Goal: Task Accomplishment & Management: Use online tool/utility

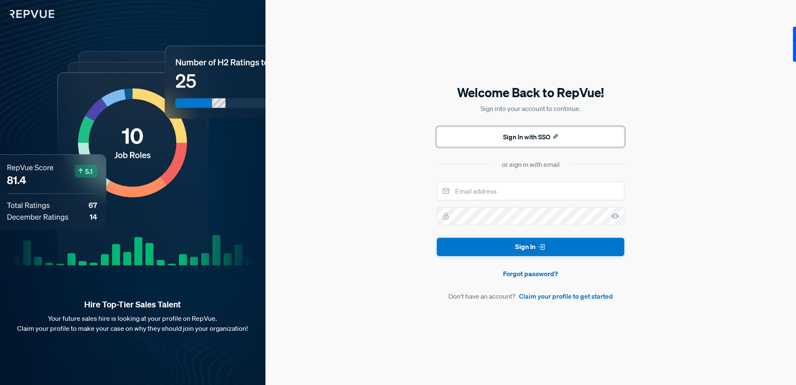
click at [490, 138] on button "Sign In with SSO" at bounding box center [531, 137] width 188 height 20
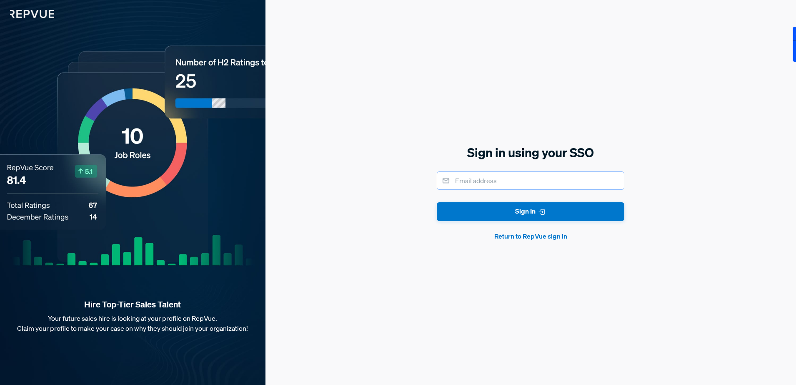
click at [489, 180] on input "email" at bounding box center [531, 180] width 188 height 18
type input "[PERSON_NAME][EMAIL_ADDRESS][PERSON_NAME][DOMAIN_NAME]"
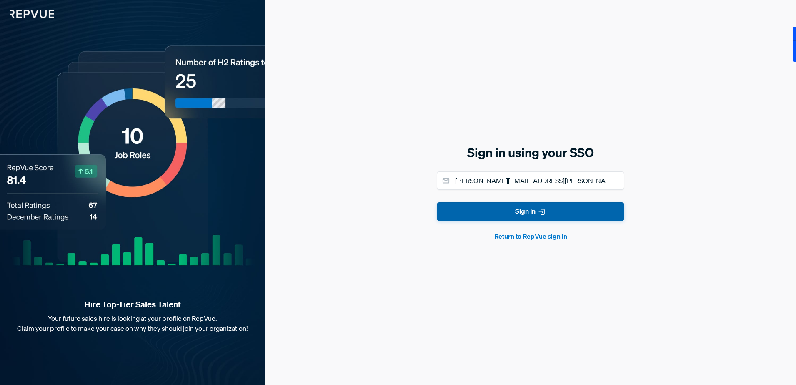
click at [517, 208] on button "Sign In" at bounding box center [531, 211] width 188 height 19
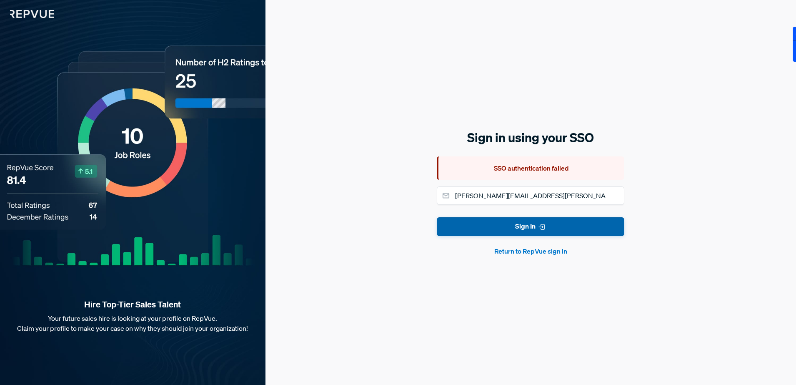
click at [526, 225] on button "Sign In" at bounding box center [531, 226] width 188 height 19
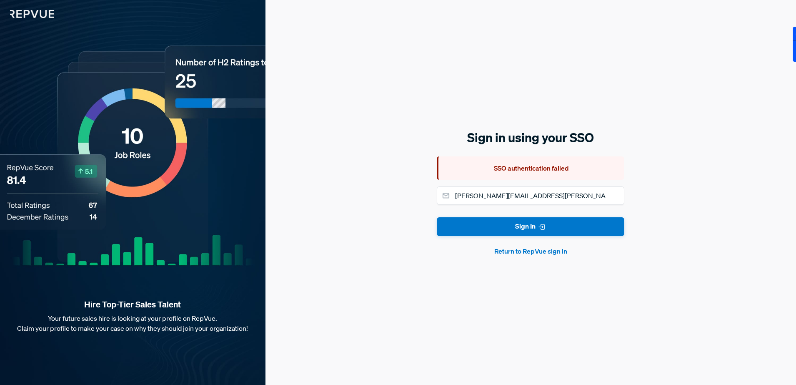
click at [527, 251] on button "Return to RepVue sign in" at bounding box center [531, 251] width 188 height 10
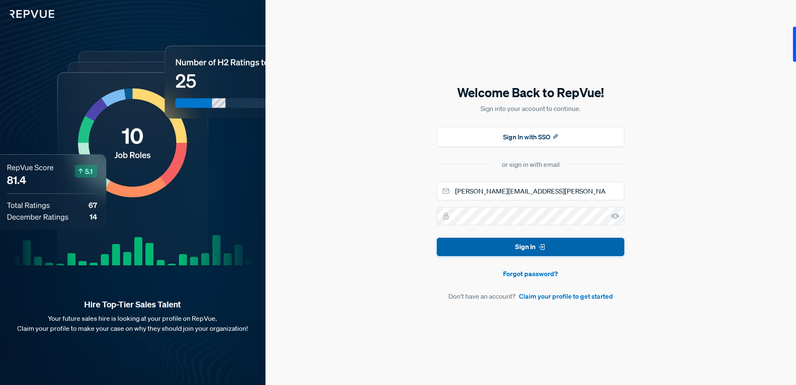
click at [526, 247] on button "Sign In" at bounding box center [531, 247] width 188 height 19
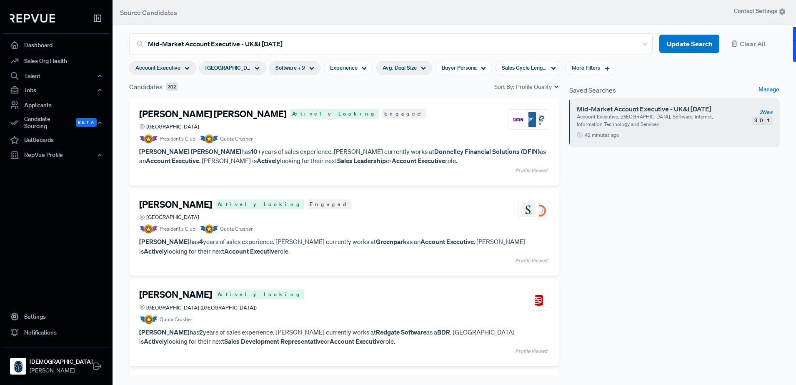
click at [413, 70] on span "Avg. Deal Size" at bounding box center [400, 68] width 34 height 8
drag, startPoint x: 440, startPoint y: 109, endPoint x: 369, endPoint y: 112, distance: 70.9
click at [369, 112] on div at bounding box center [371, 110] width 6 height 6
click at [360, 111] on div at bounding box center [359, 110] width 6 height 6
click at [527, 62] on div "Sales Cycle Length" at bounding box center [538, 68] width 67 height 14
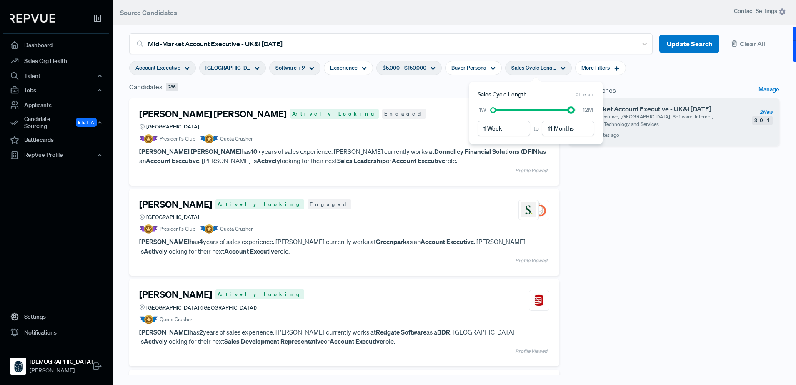
type input "10 Months"
drag, startPoint x: 574, startPoint y: 110, endPoint x: 563, endPoint y: 111, distance: 11.4
click at [563, 111] on div at bounding box center [534, 110] width 83 height 6
type input "4 Weeks"
drag, startPoint x: 495, startPoint y: 110, endPoint x: 509, endPoint y: 110, distance: 14.6
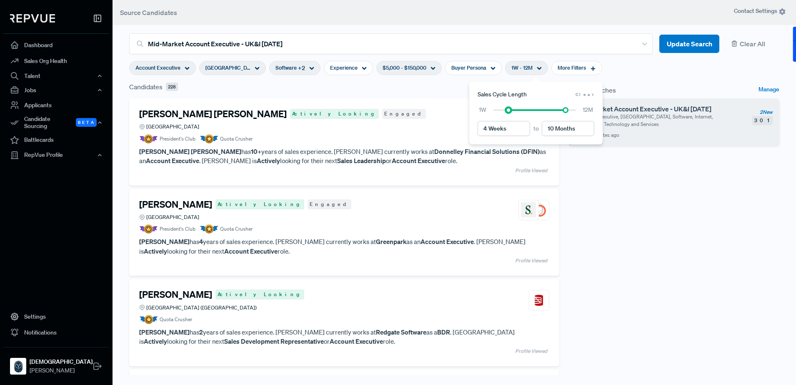
click at [509, 110] on div at bounding box center [509, 110] width 6 height 6
type input "6 Months"
drag, startPoint x: 564, startPoint y: 111, endPoint x: 546, endPoint y: 111, distance: 18.3
click at [546, 111] on div at bounding box center [545, 110] width 6 height 6
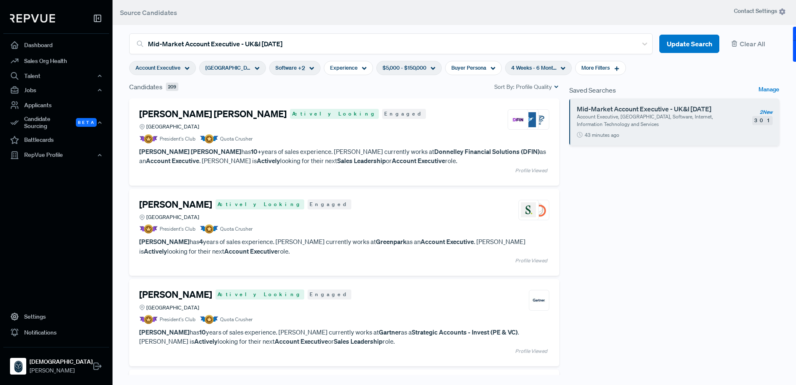
click at [255, 70] on icon at bounding box center [257, 68] width 5 height 5
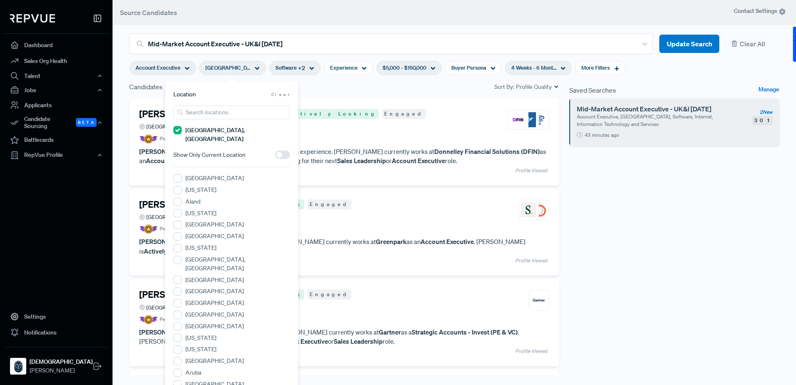
click at [255, 70] on icon at bounding box center [257, 68] width 5 height 5
